Goal: Navigation & Orientation: Find specific page/section

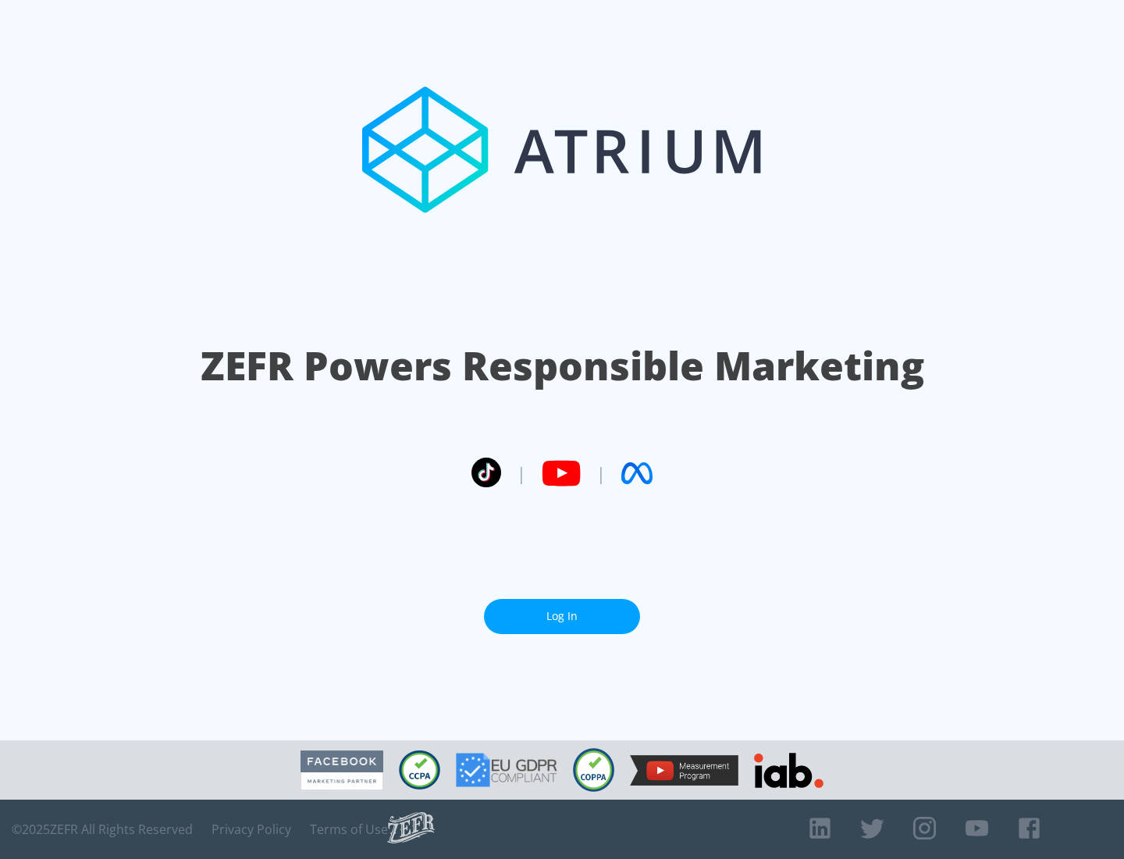
click at [562, 616] on link "Log In" at bounding box center [562, 616] width 156 height 35
